Goal: Task Accomplishment & Management: Complete application form

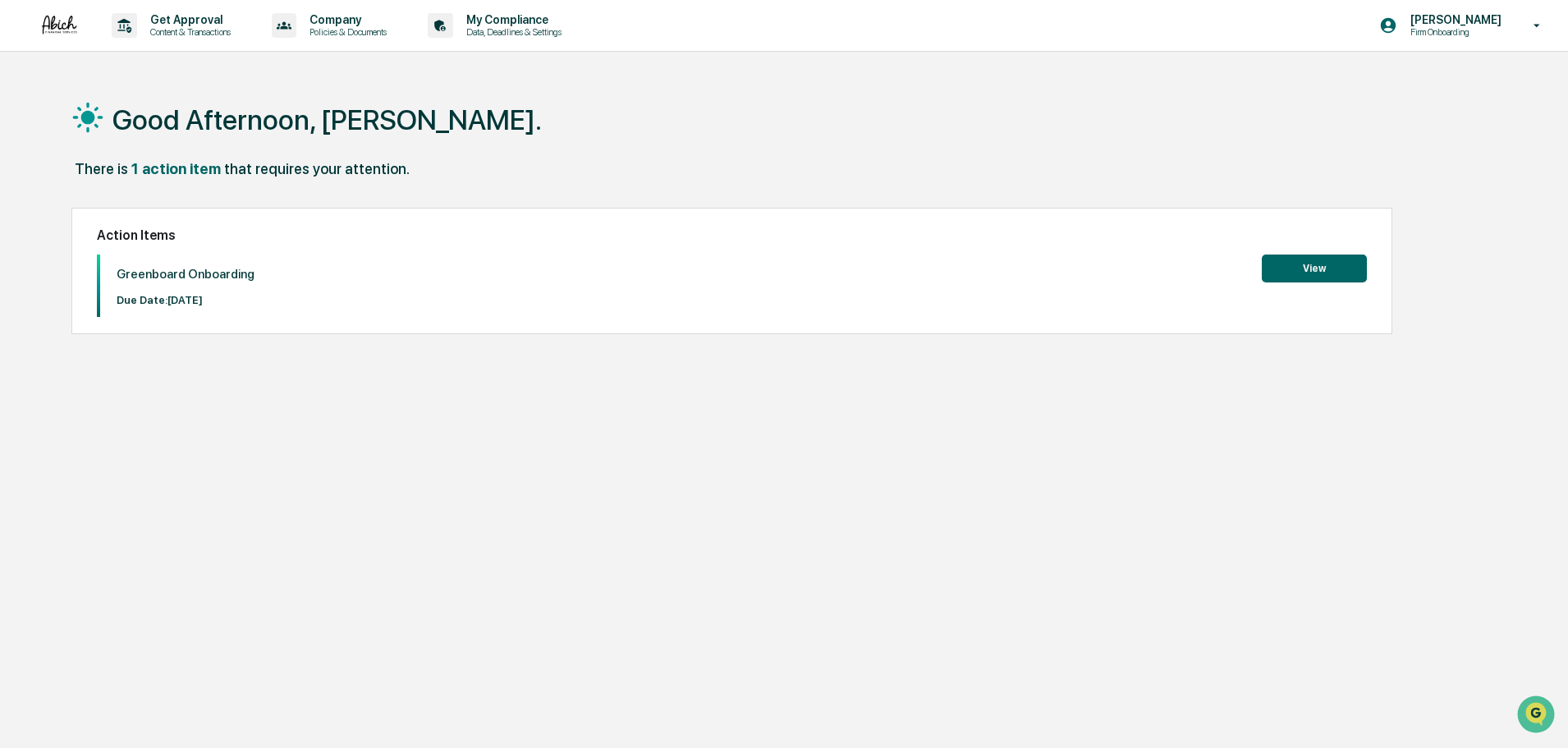
click at [1319, 253] on div "Action Items Greenboard Onboarding Due Date: [DATE] View" at bounding box center [731, 271] width 1321 height 127
click at [1316, 265] on button "View" at bounding box center [1315, 268] width 105 height 28
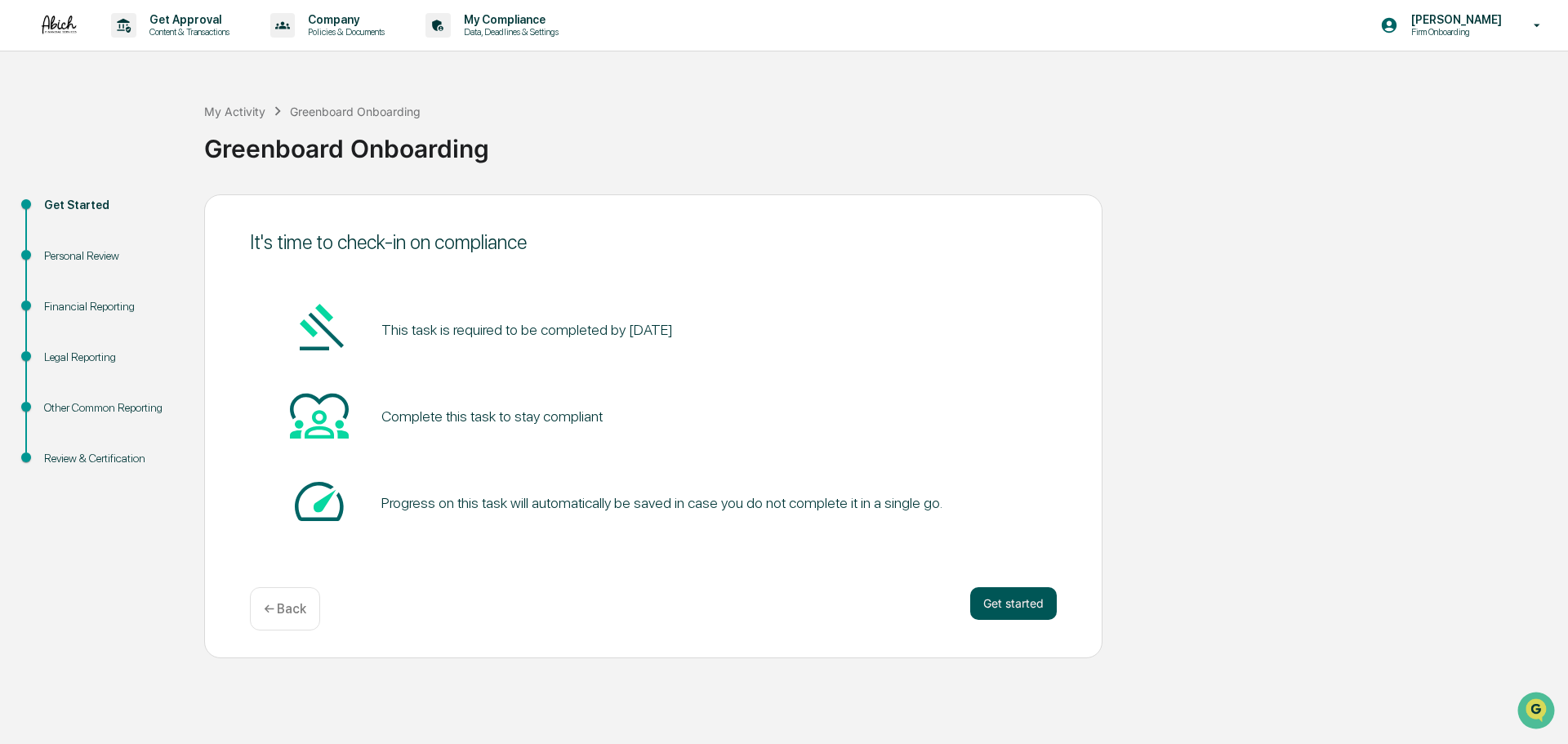
click at [1023, 604] on button "Get started" at bounding box center [1013, 604] width 86 height 33
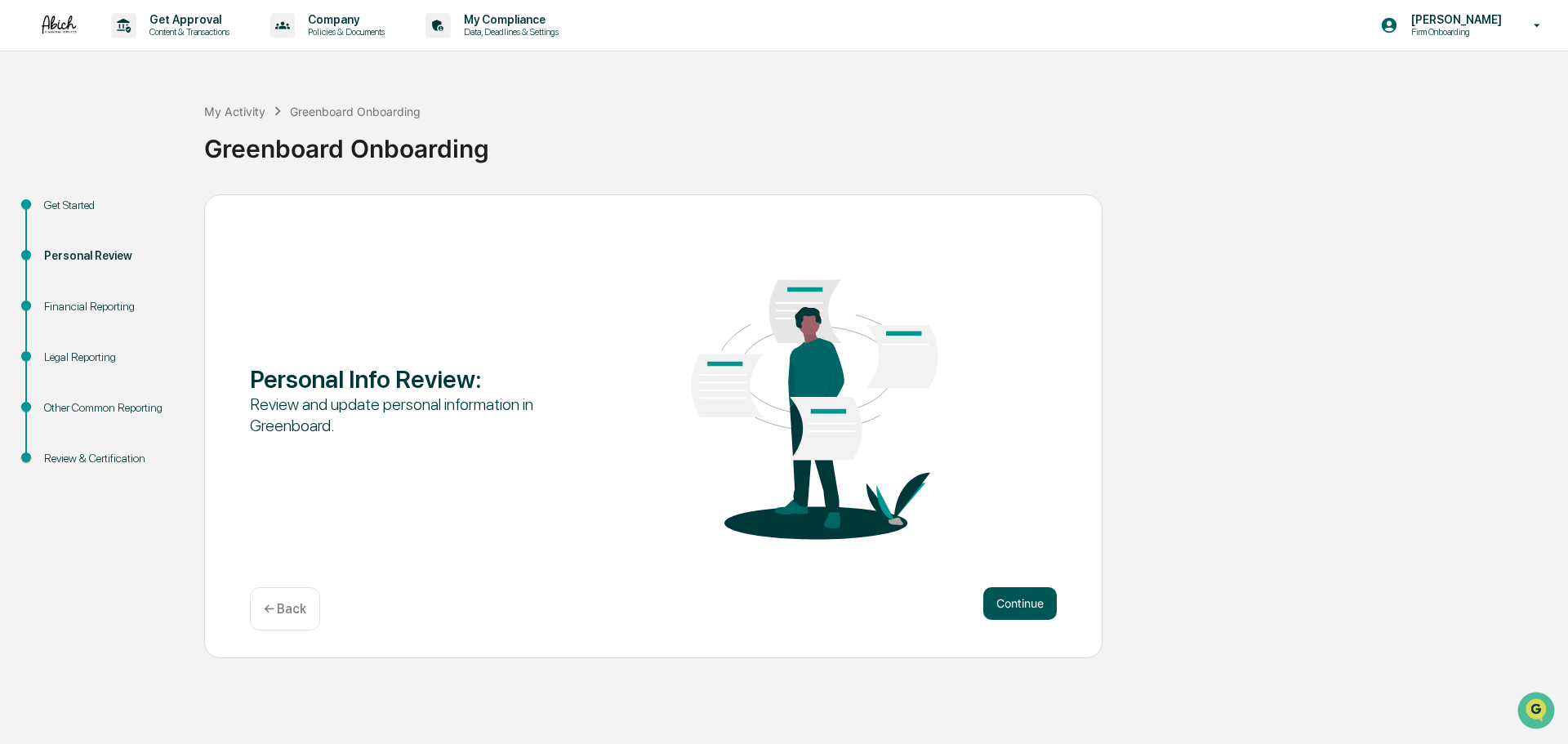
click at [1029, 609] on button "Continue" at bounding box center [1020, 604] width 74 height 33
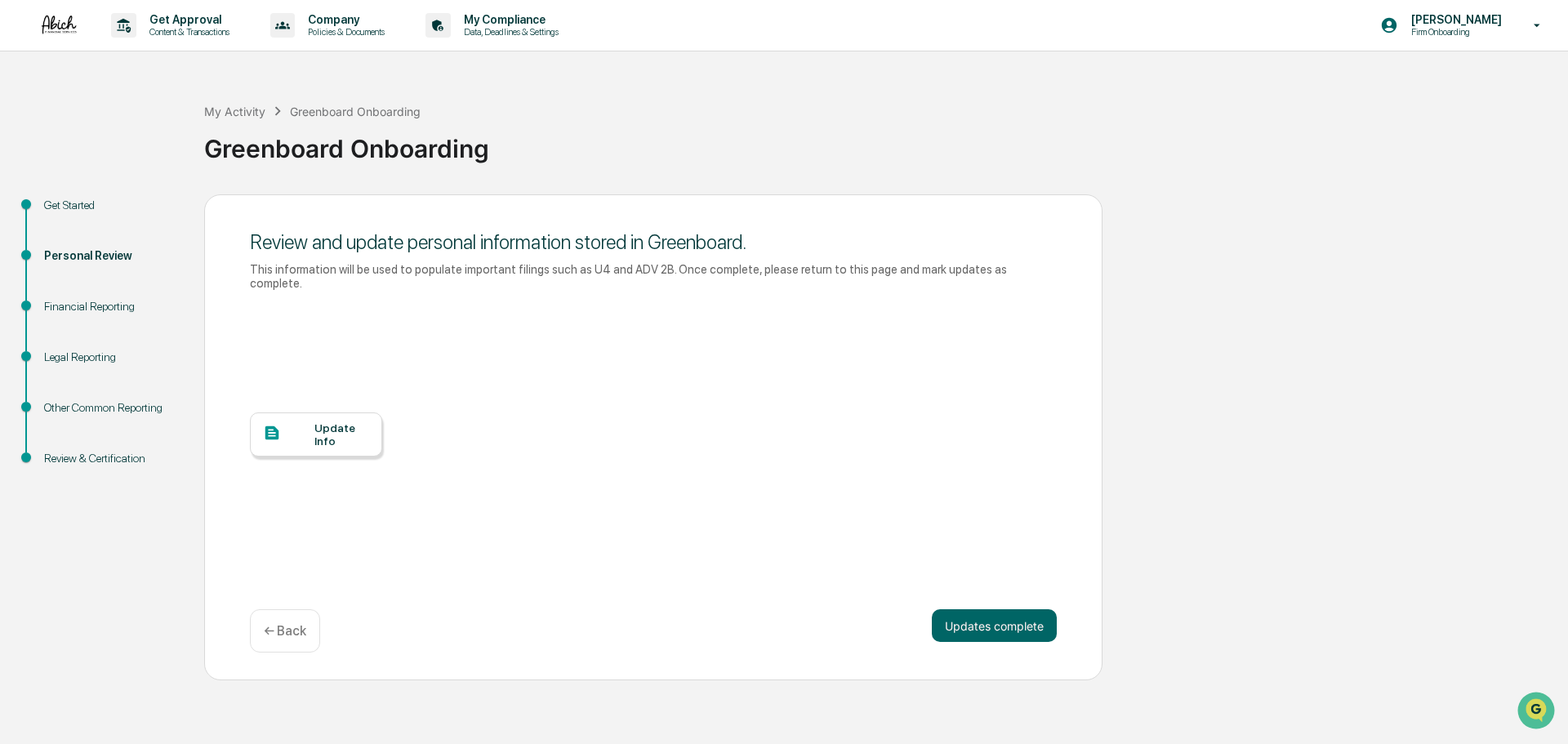
click at [1029, 609] on button "Updates complete" at bounding box center [994, 626] width 125 height 33
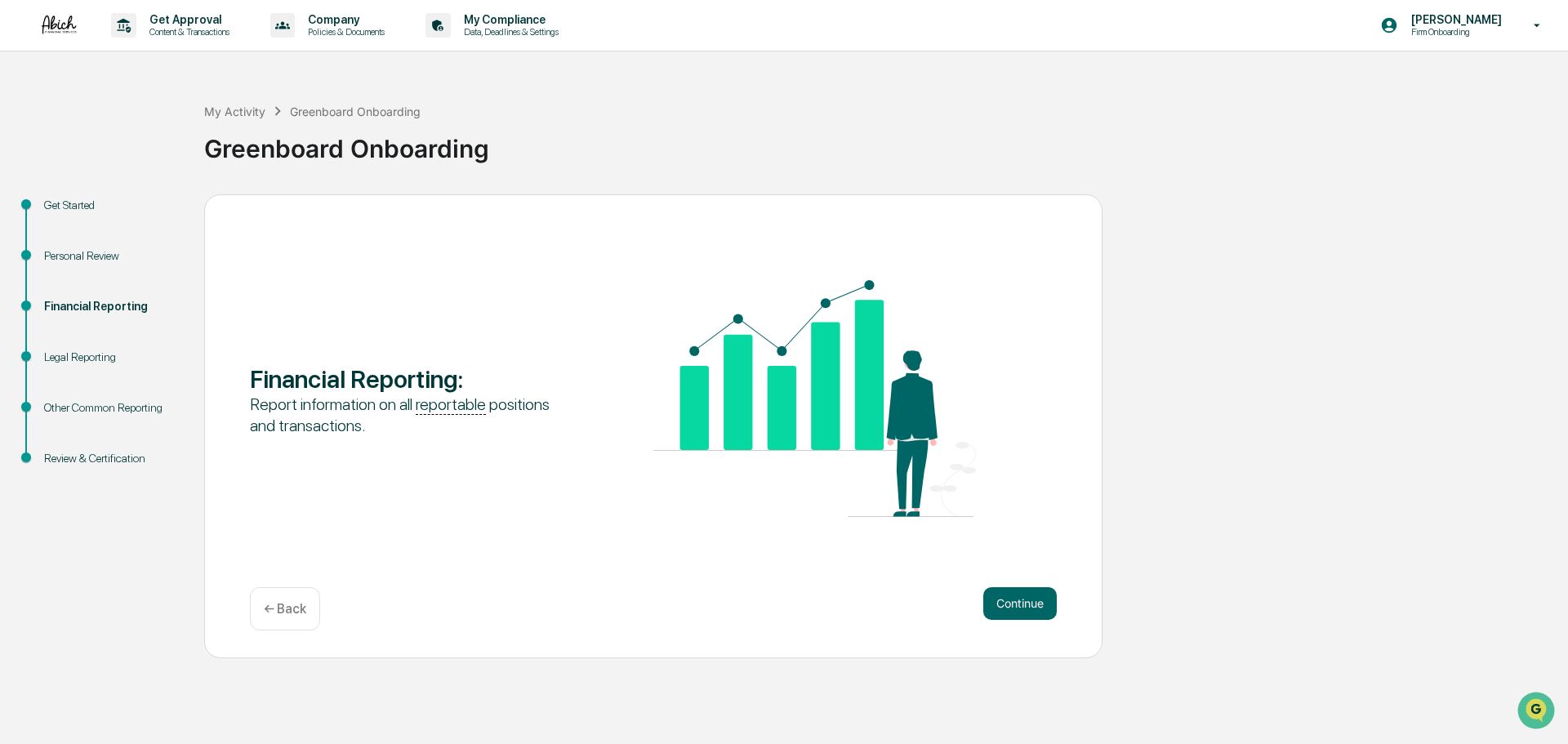
click at [1029, 609] on button "Continue" at bounding box center [1020, 604] width 74 height 33
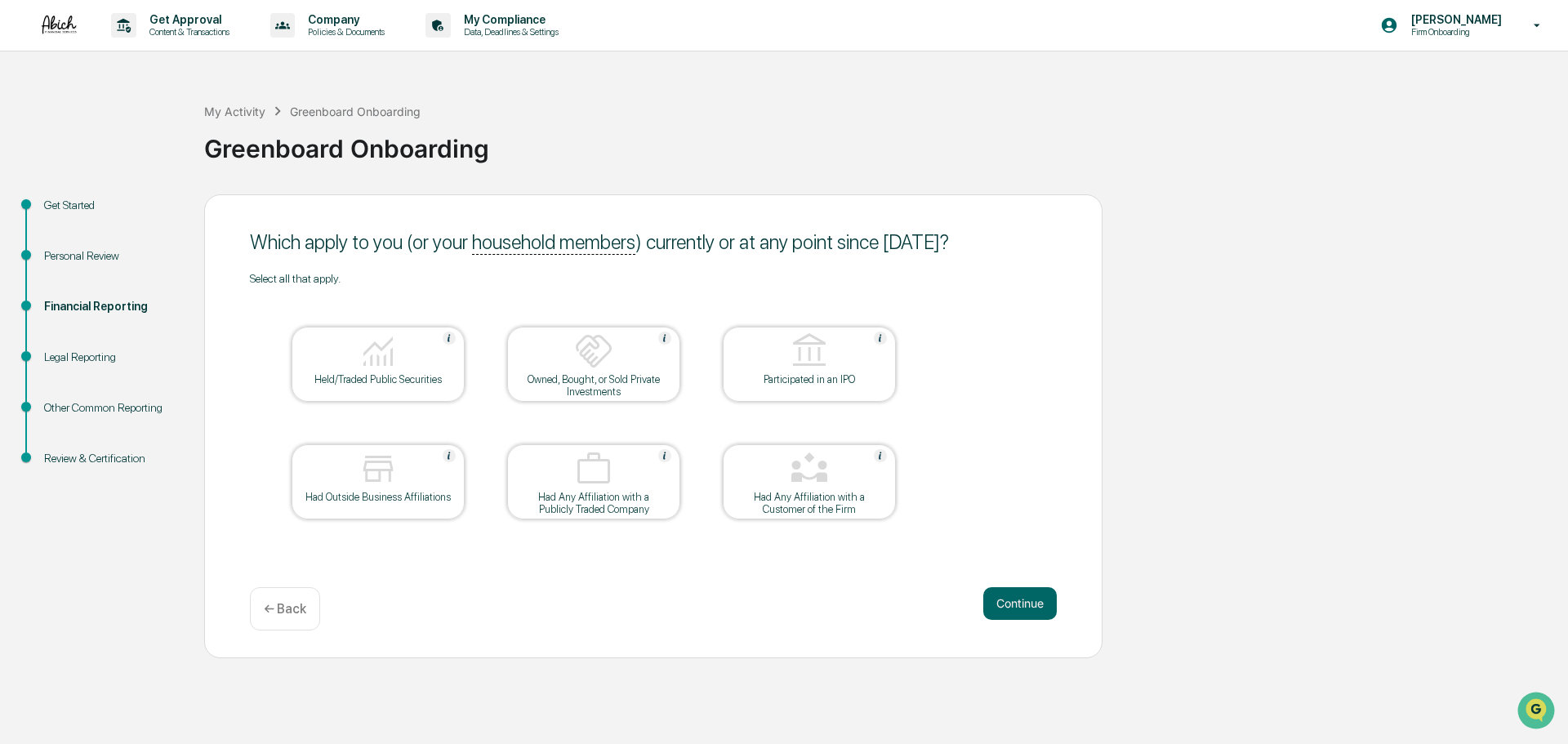
click at [1029, 609] on button "Continue" at bounding box center [1020, 604] width 74 height 33
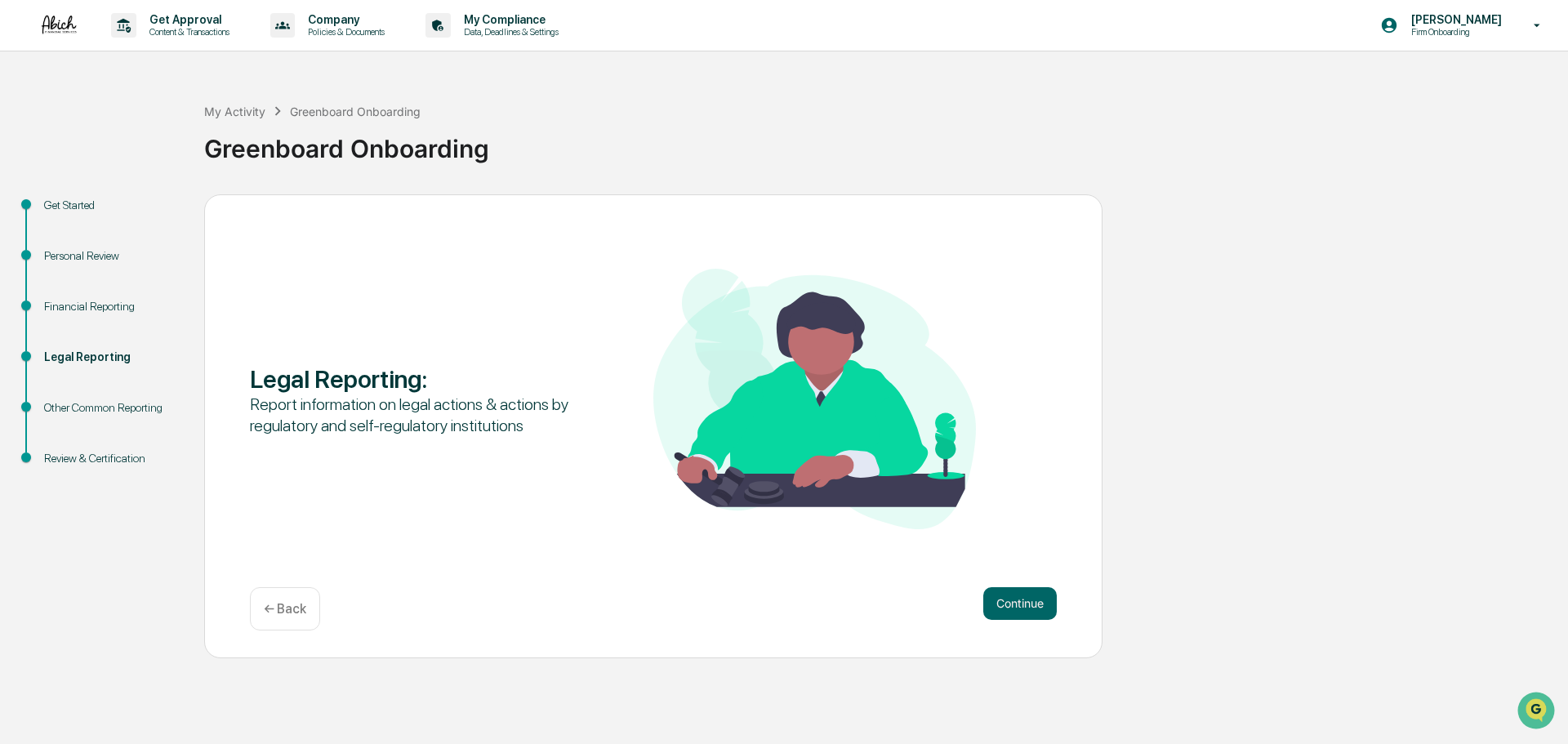
click at [1029, 609] on button "Continue" at bounding box center [1020, 604] width 74 height 33
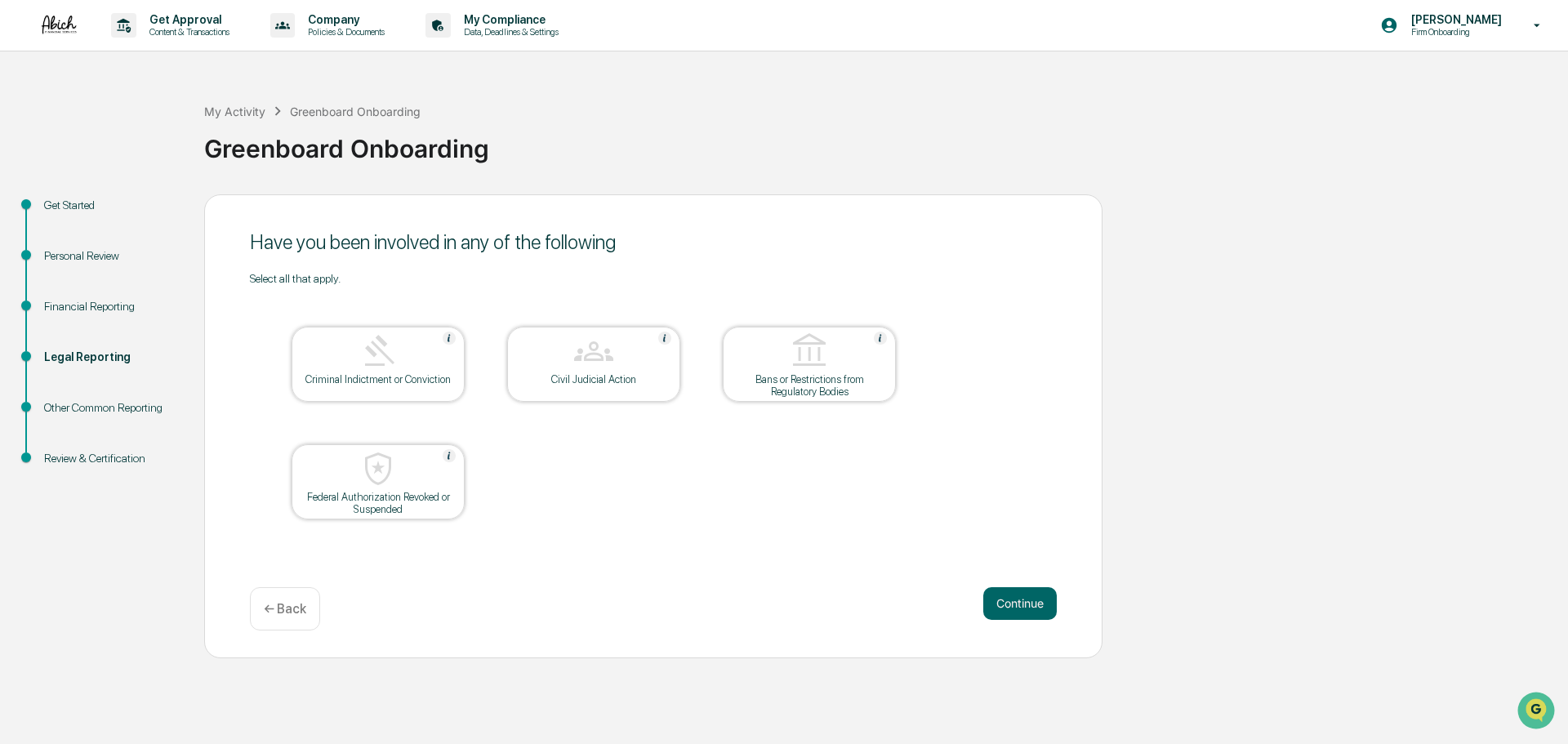
click at [1029, 609] on button "Continue" at bounding box center [1020, 604] width 74 height 33
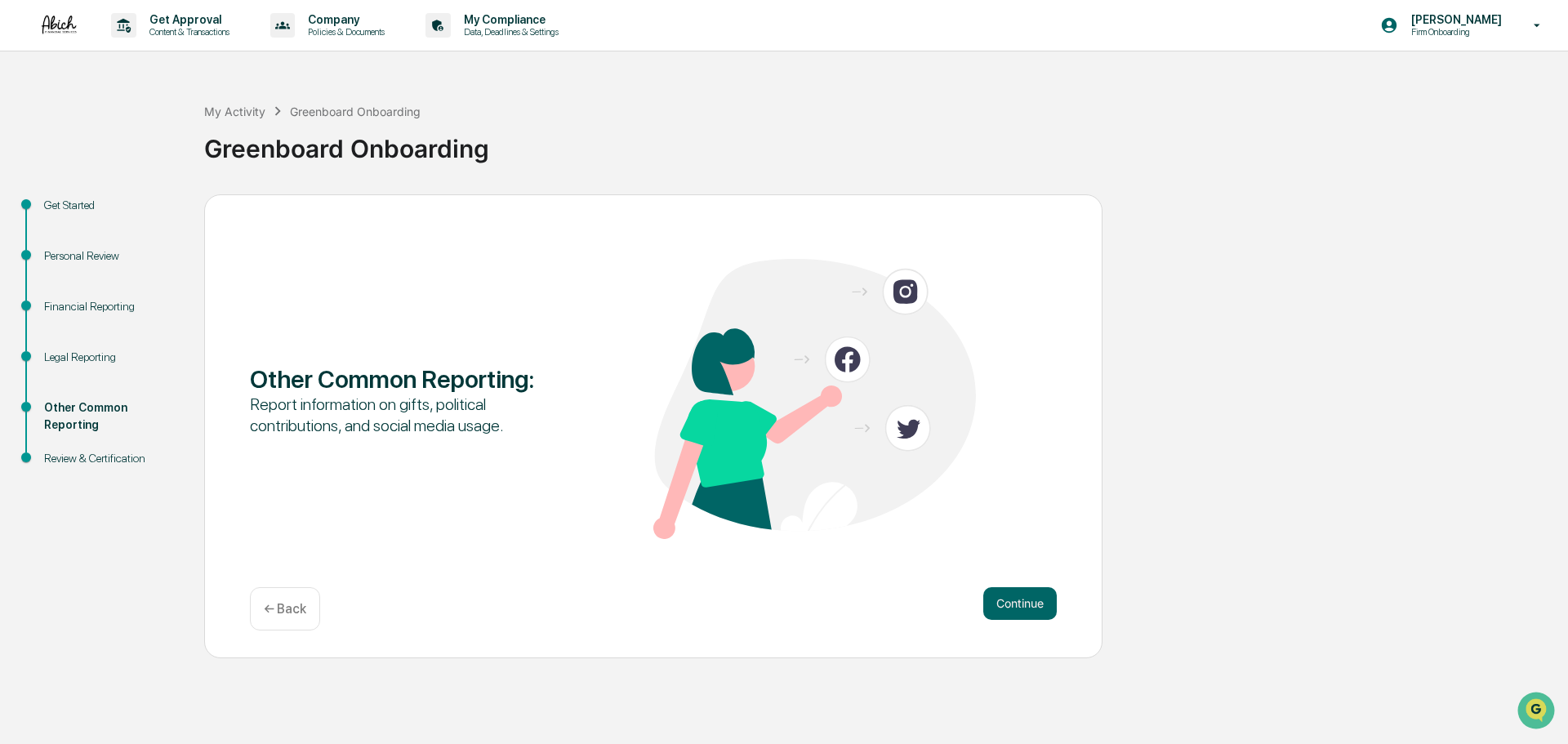
click at [1029, 609] on button "Continue" at bounding box center [1020, 604] width 74 height 33
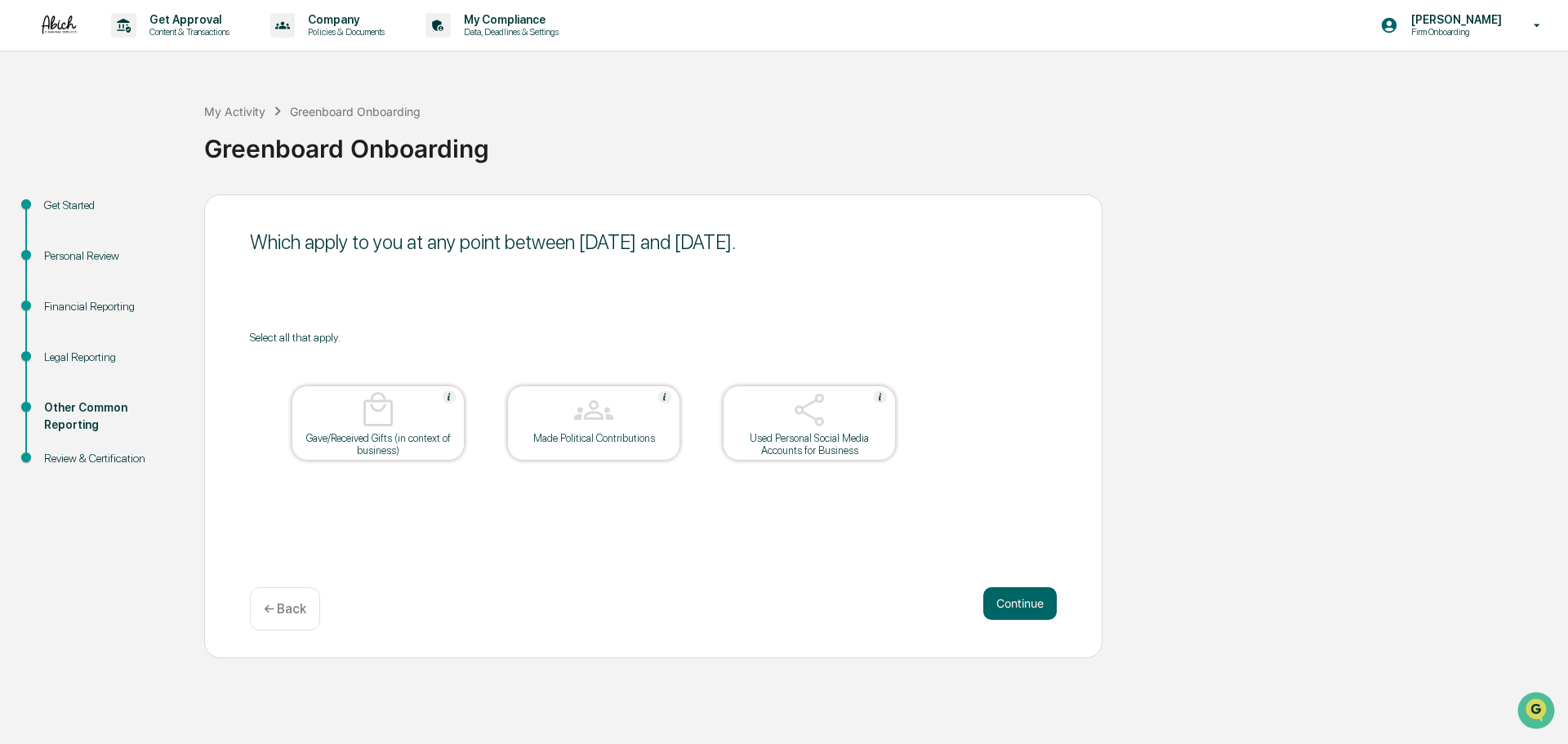
click at [1029, 609] on button "Continue" at bounding box center [1020, 604] width 74 height 33
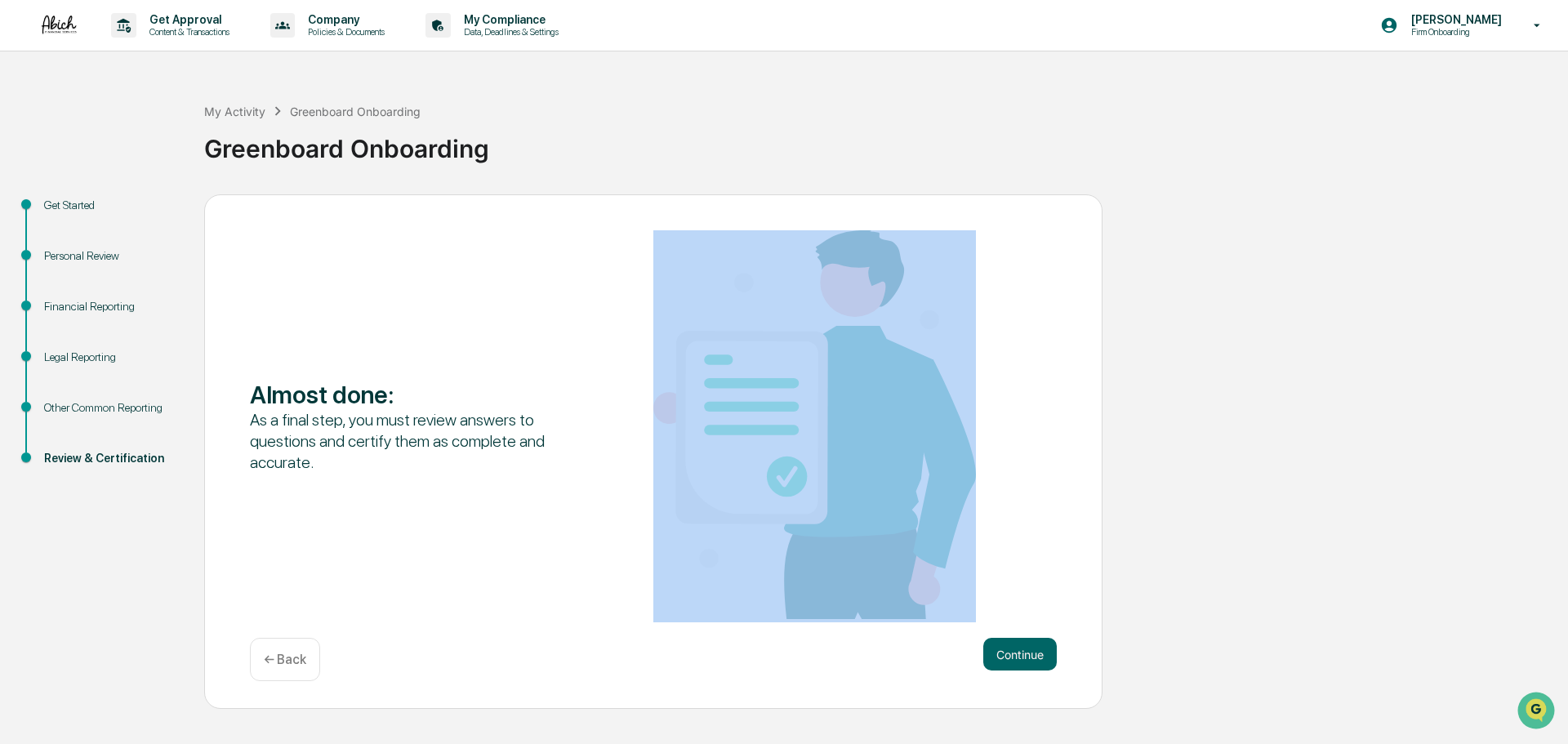
click at [1029, 609] on div "Almost done : As a final step, you must review answers to questions and certify…" at bounding box center [653, 426] width 807 height 392
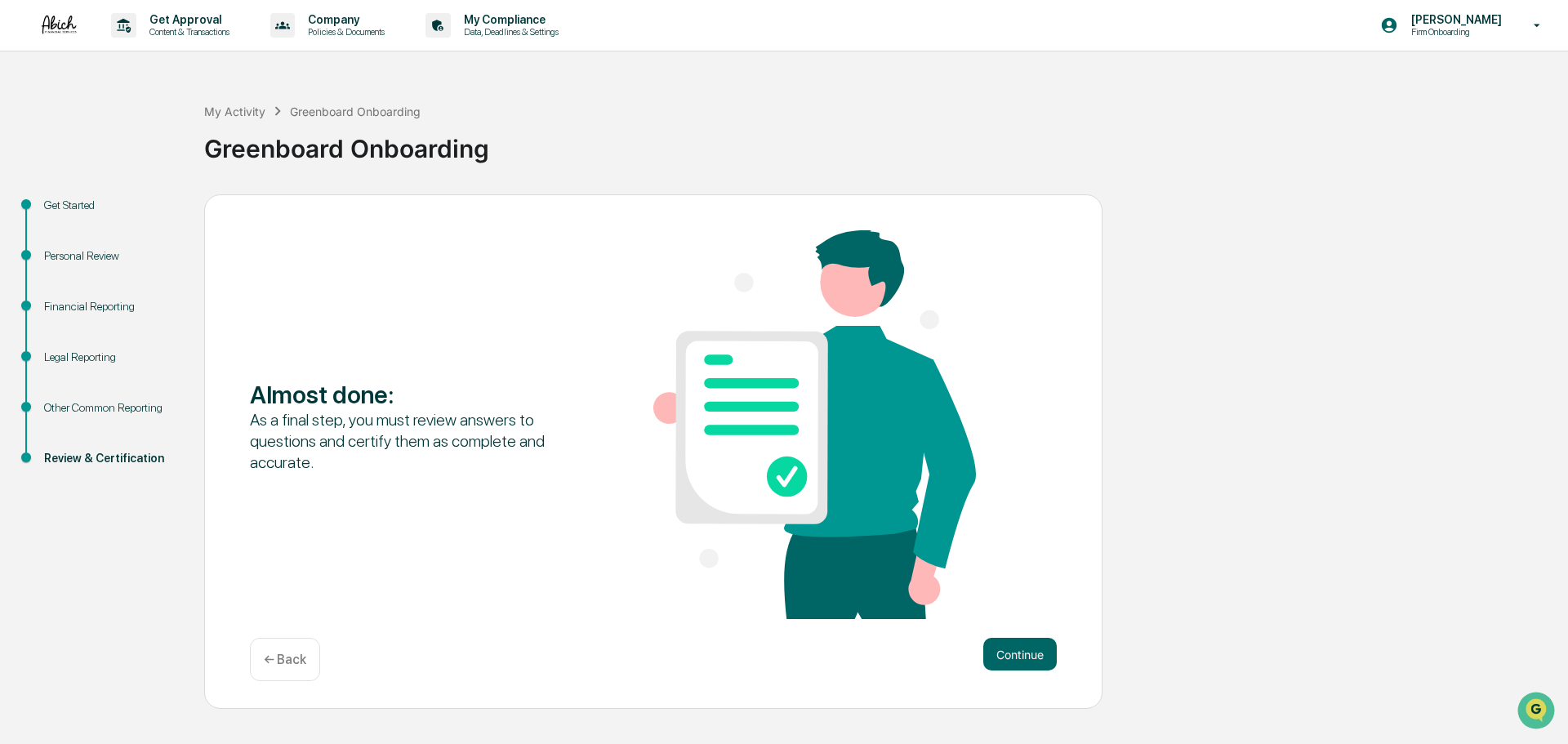
click at [1035, 637] on div "Almost done : As a final step, you must review answers to questions and certify…" at bounding box center [653, 452] width 898 height 515
click at [1033, 659] on button "Continue" at bounding box center [1020, 654] width 74 height 33
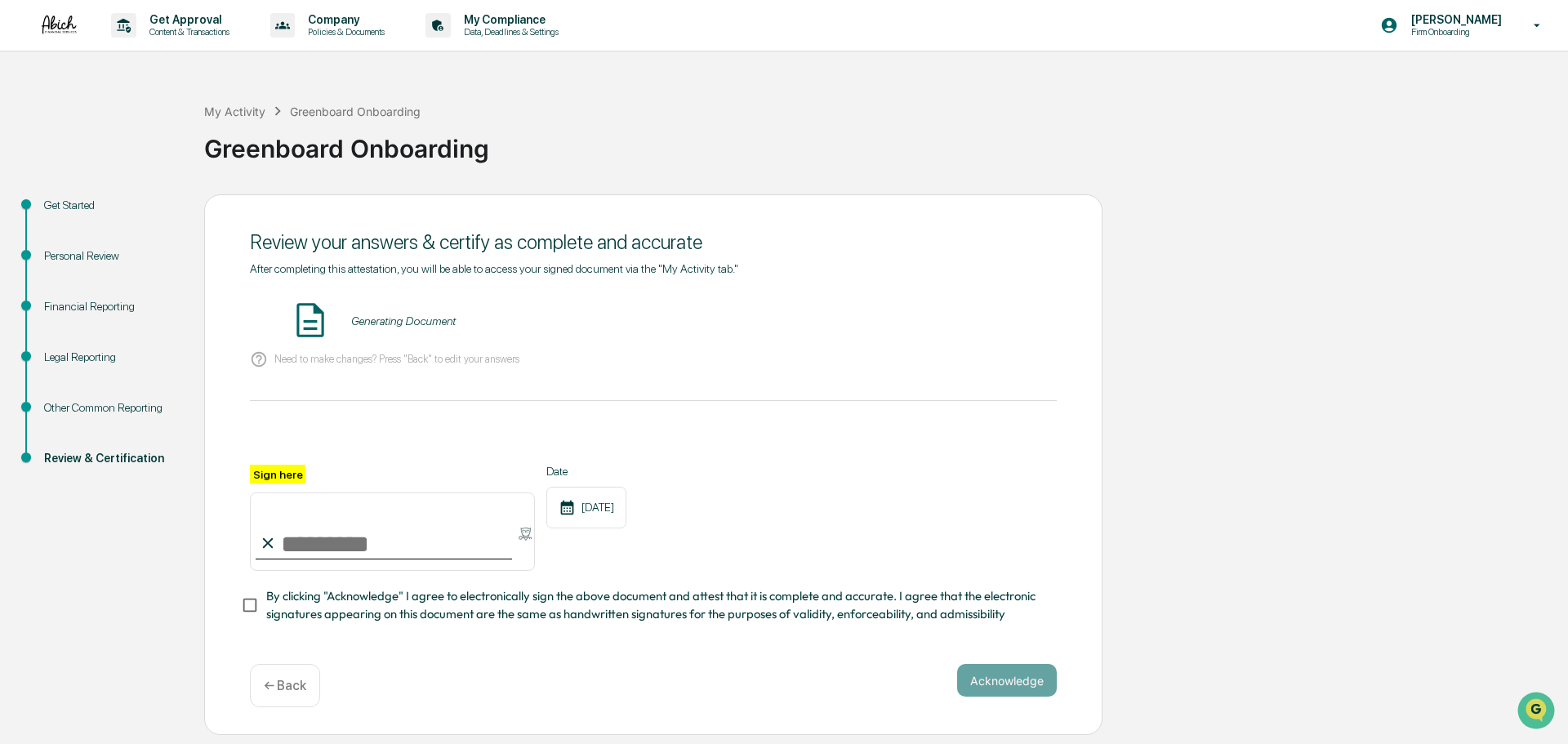
click at [293, 485] on div "Sign here" at bounding box center [392, 518] width 285 height 107
click at [292, 530] on input "Sign here" at bounding box center [392, 531] width 285 height 78
type input "**********"
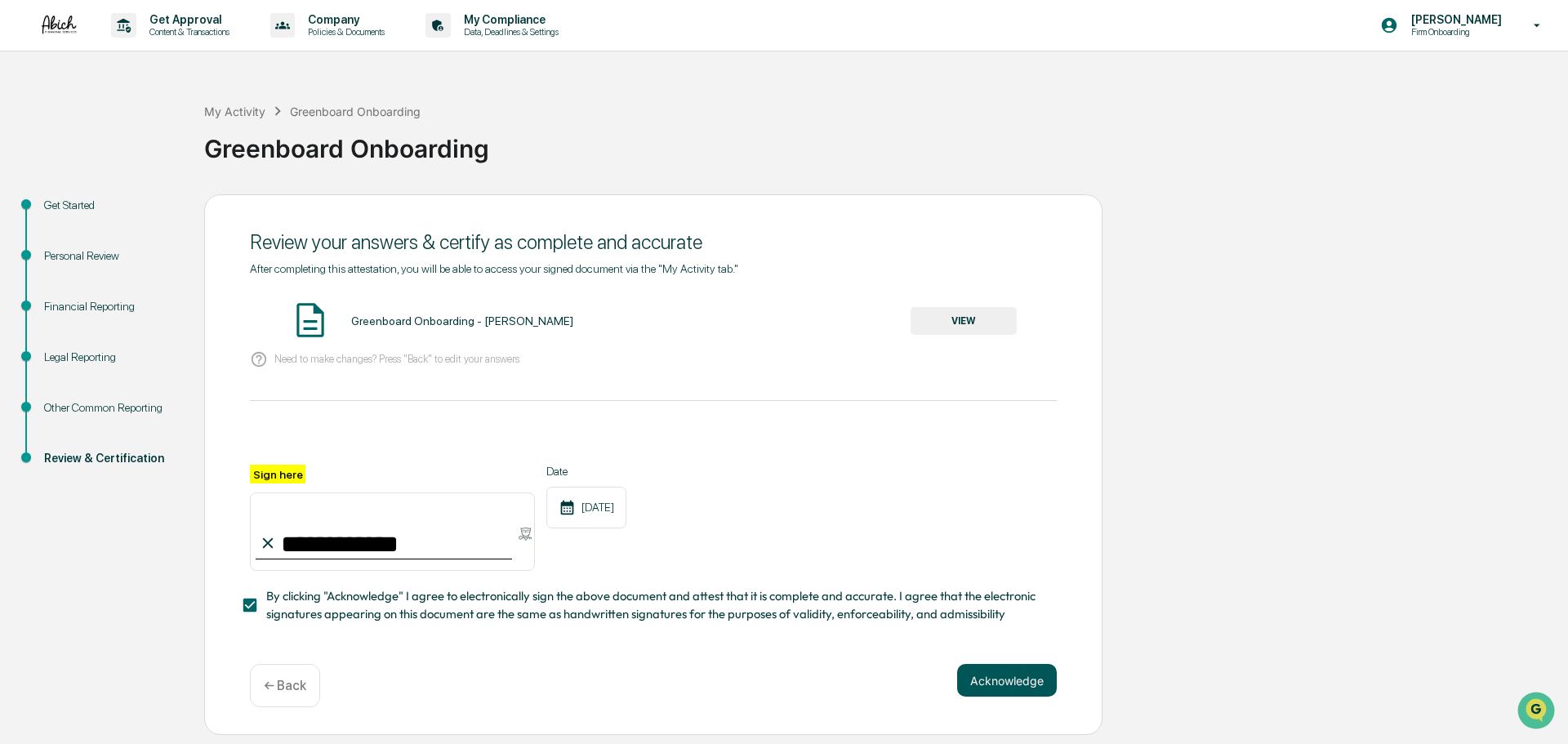
click at [992, 689] on button "Acknowledge" at bounding box center [1006, 680] width 100 height 33
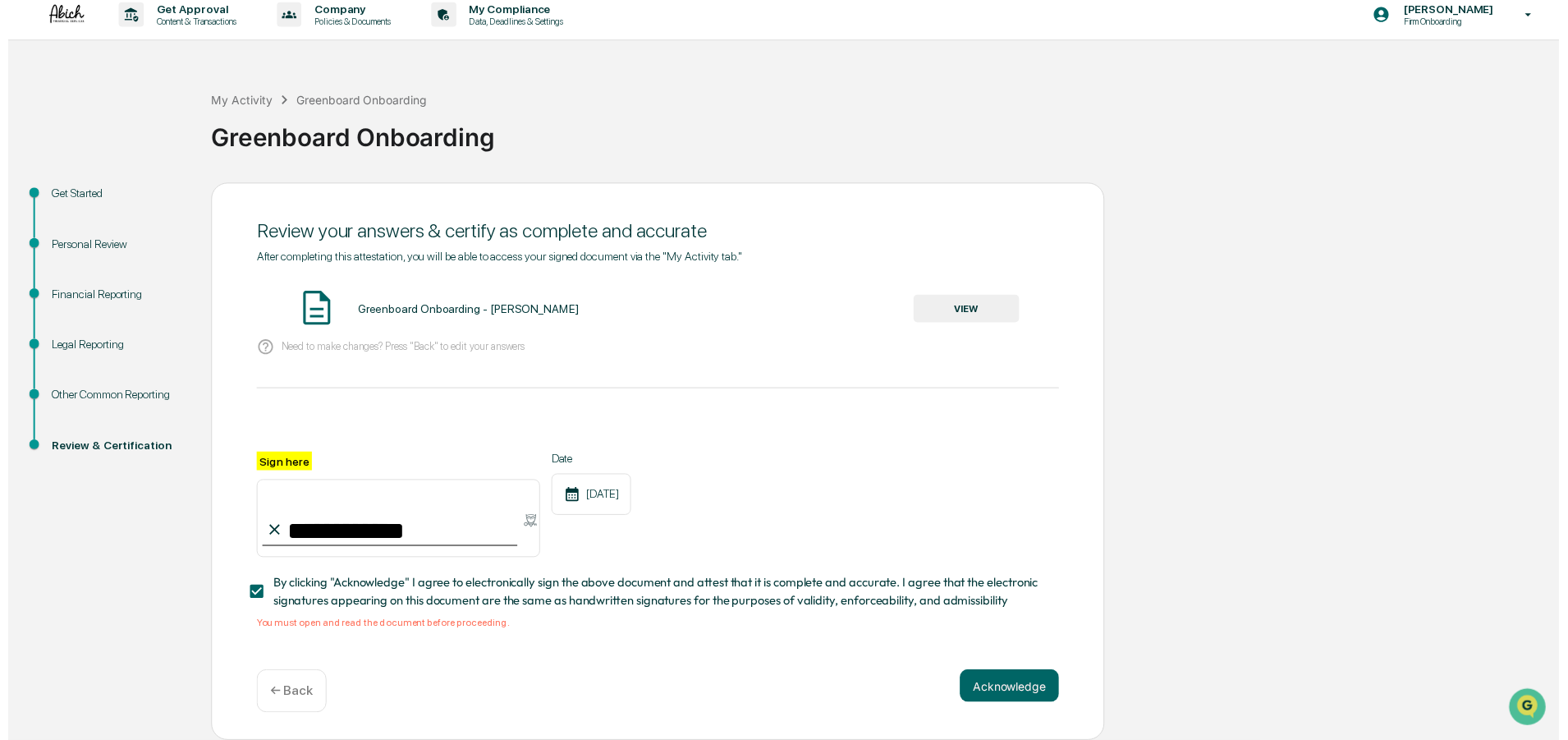
scroll to position [16, 0]
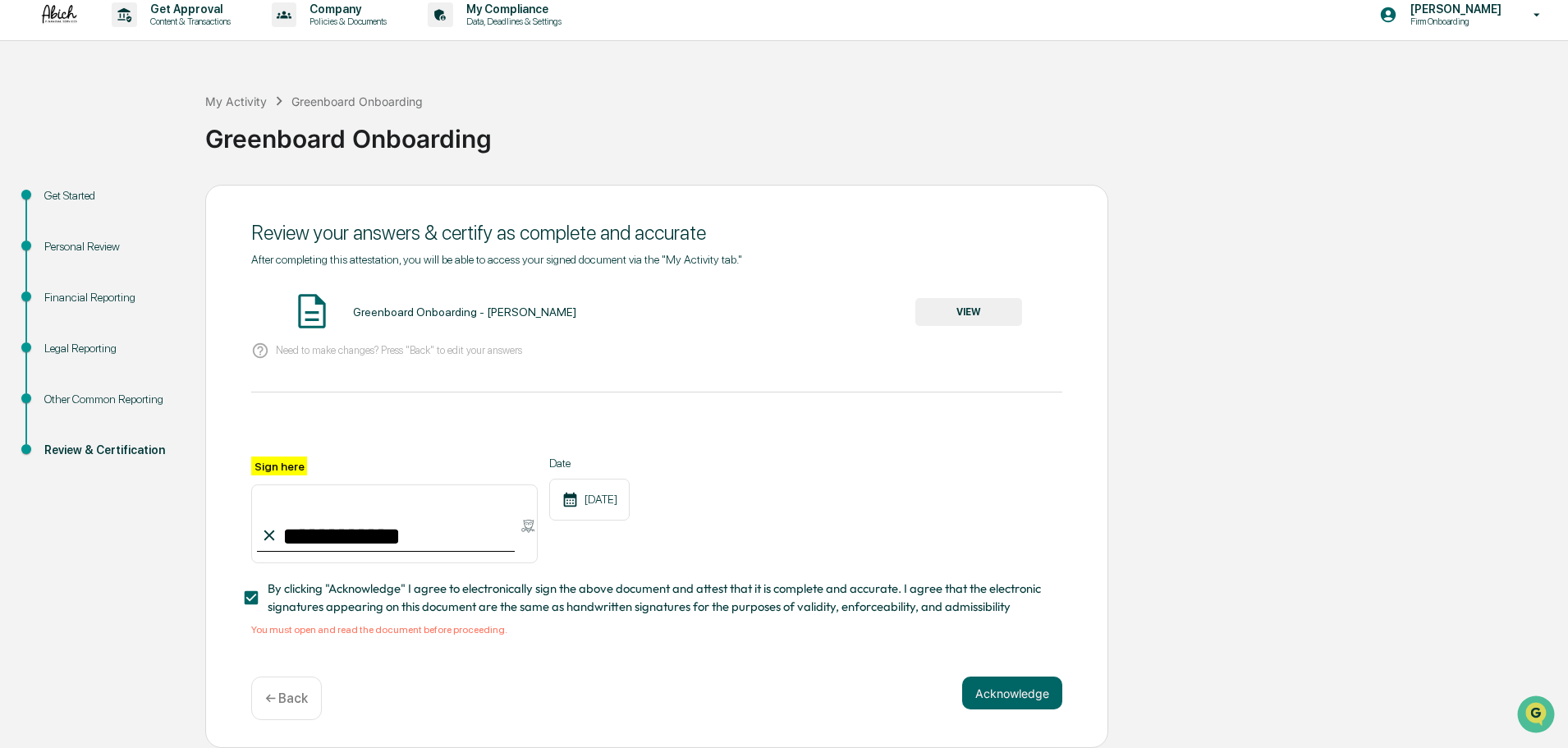
click at [996, 306] on button "VIEW" at bounding box center [969, 312] width 107 height 28
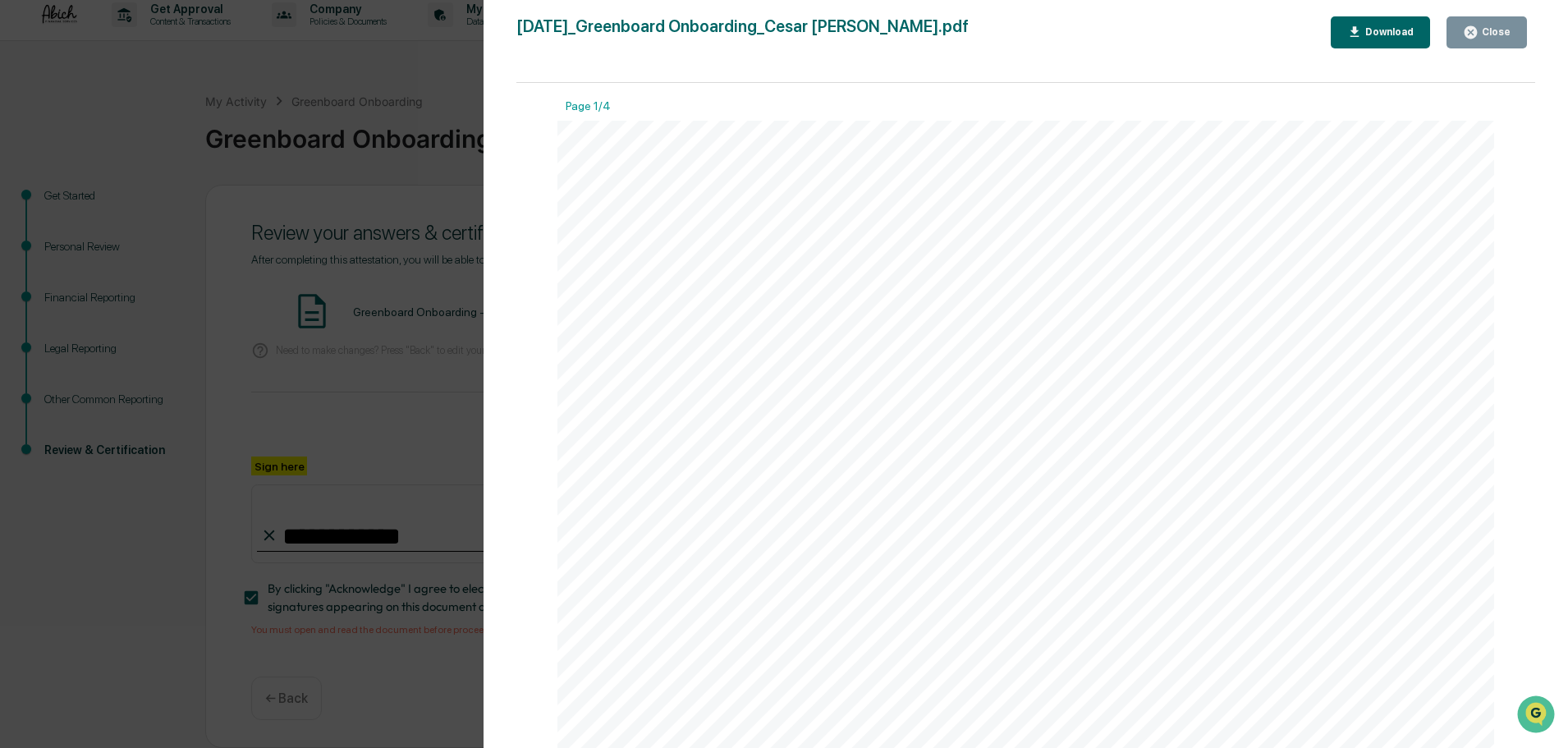
click at [1489, 32] on div "Close" at bounding box center [1494, 32] width 32 height 12
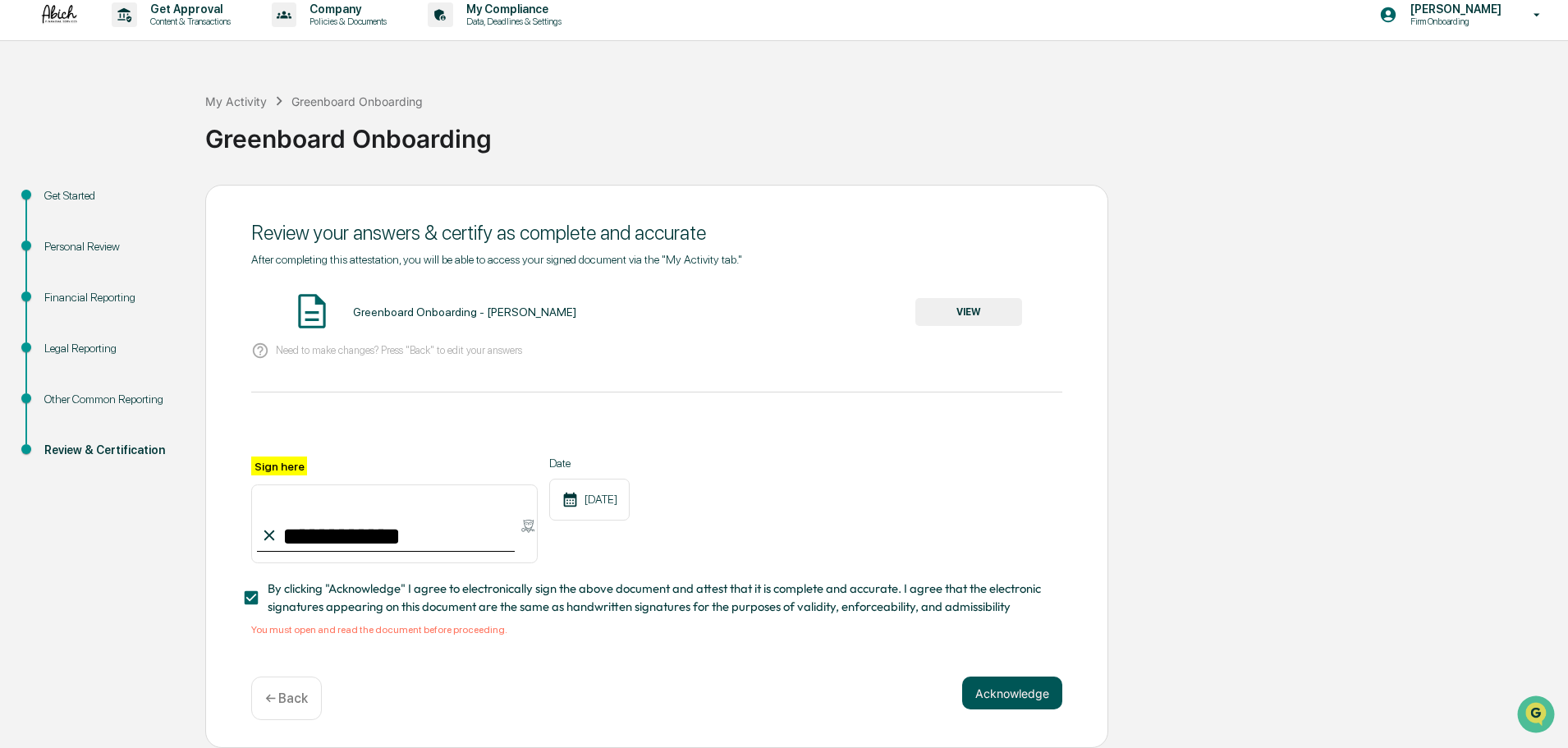
click at [1018, 688] on button "Acknowledge" at bounding box center [1012, 693] width 100 height 33
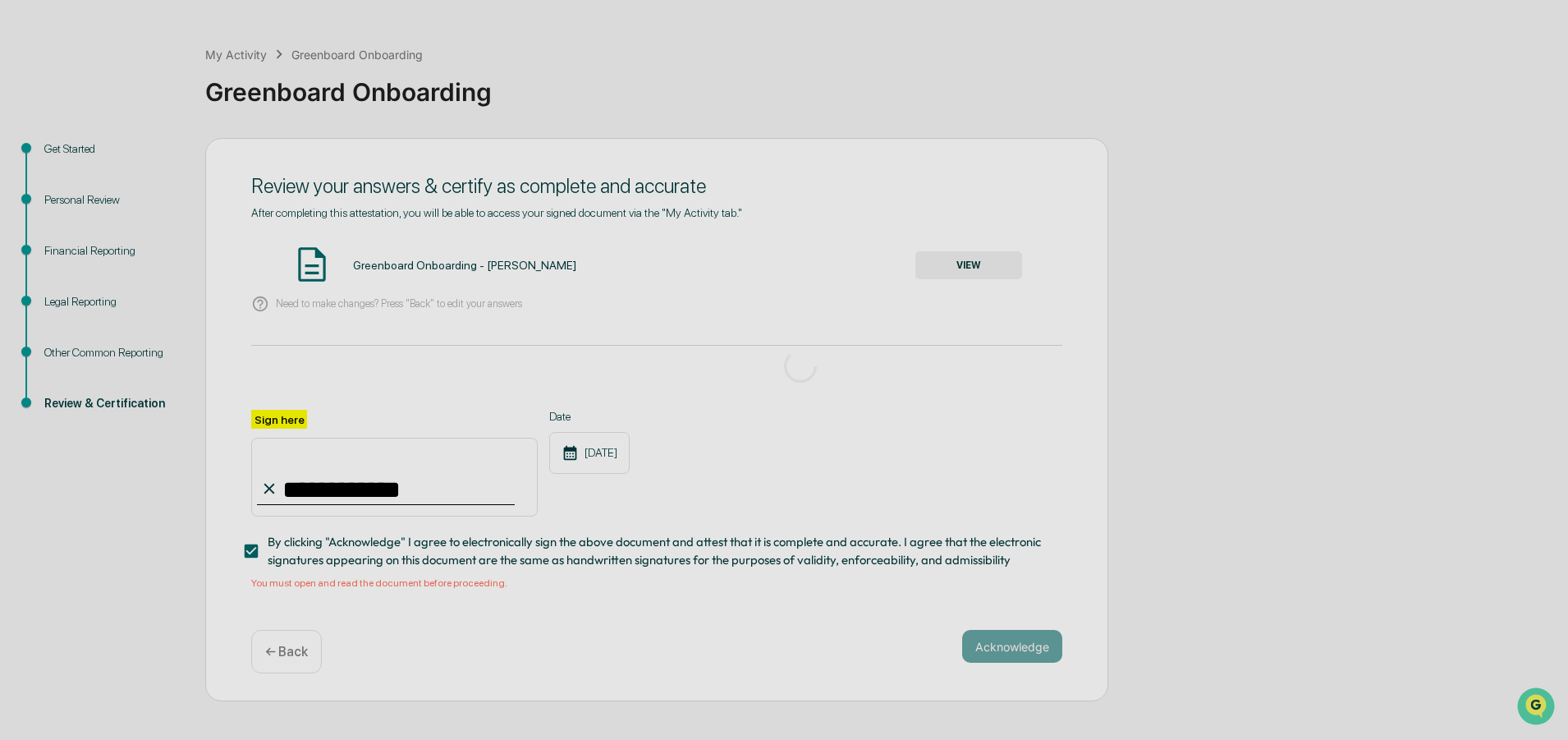
scroll to position [0, 0]
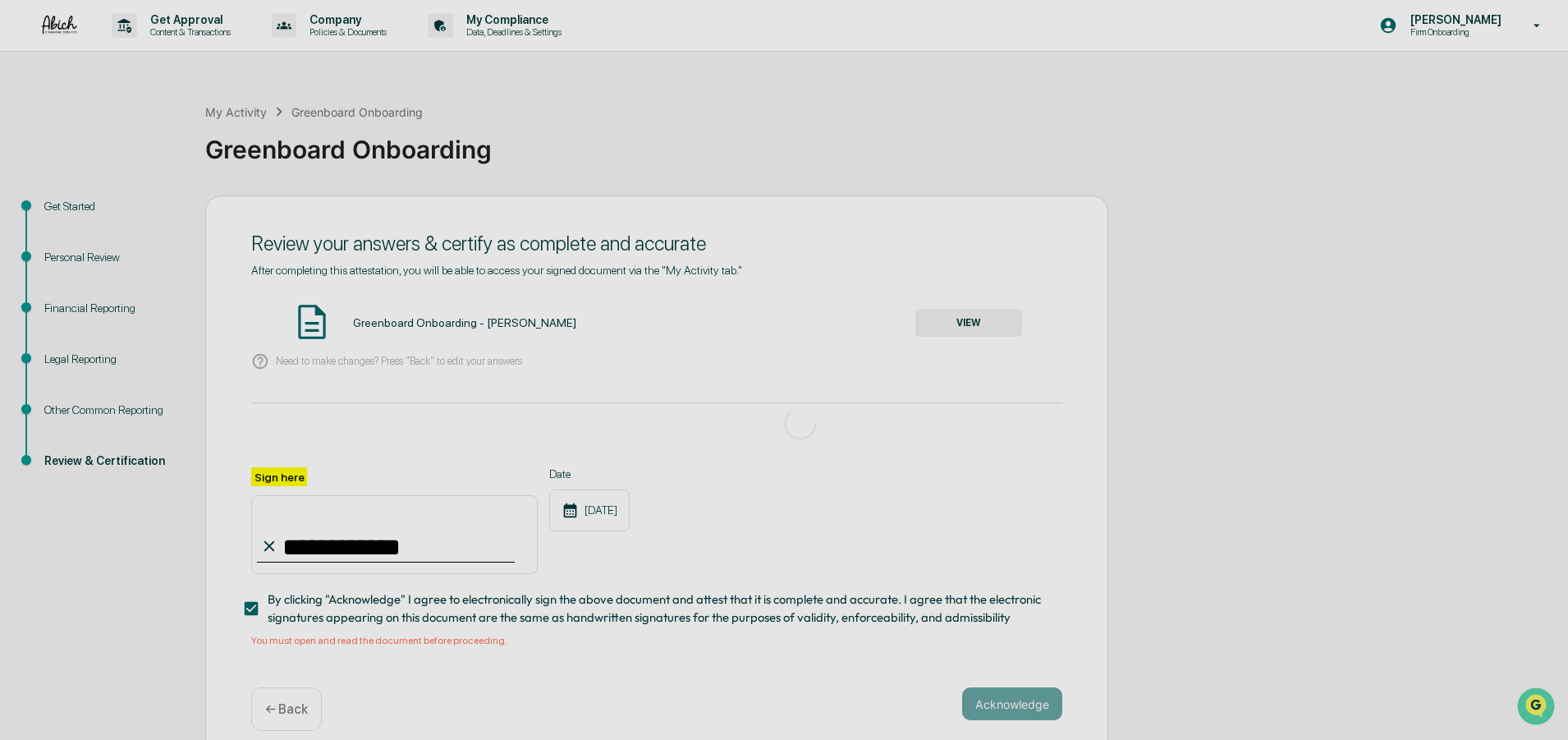
click at [786, 364] on div at bounding box center [801, 423] width 1601 height 846
